Goal: Find specific page/section: Find specific page/section

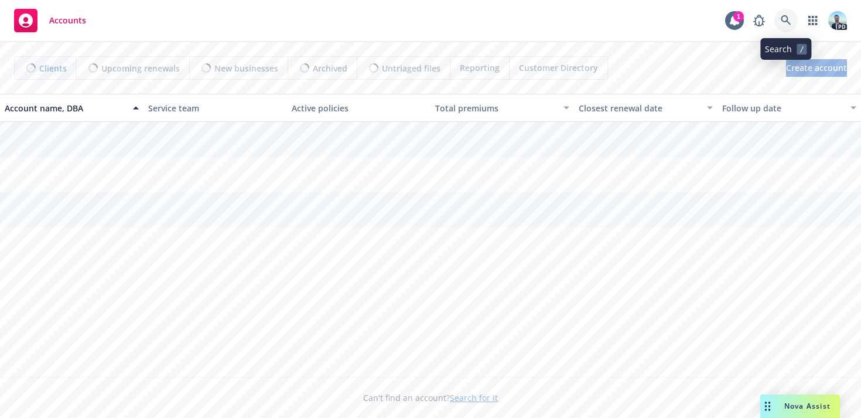
click at [782, 23] on icon at bounding box center [786, 20] width 11 height 11
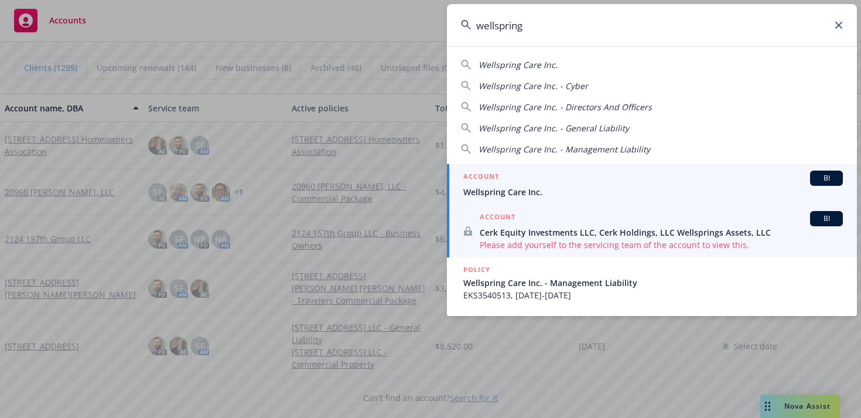
type input "wellspring"
click at [496, 188] on span "Wellspring Care Inc." at bounding box center [653, 192] width 380 height 12
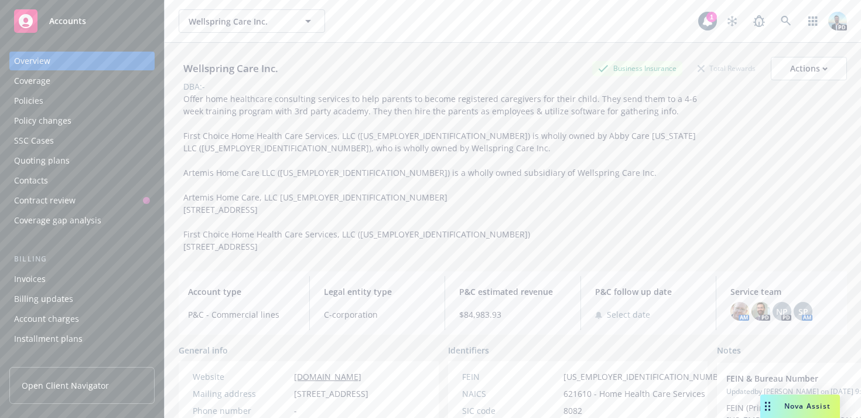
click at [25, 82] on div "Coverage" at bounding box center [32, 80] width 36 height 19
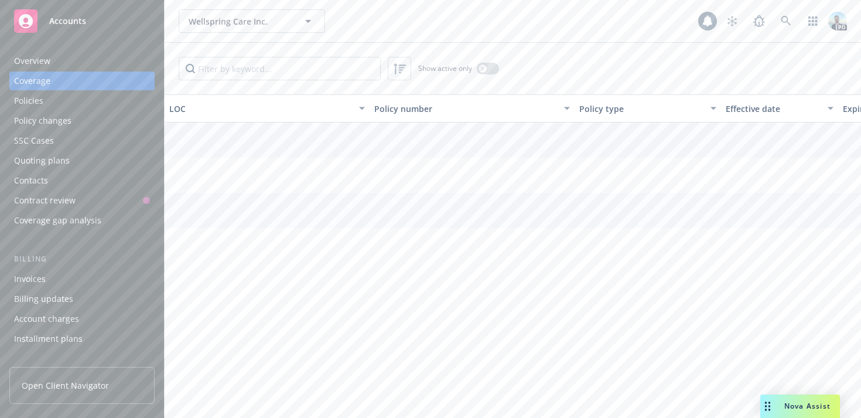
click at [25, 105] on div "Policies" at bounding box center [28, 100] width 29 height 19
